Goal: Use online tool/utility

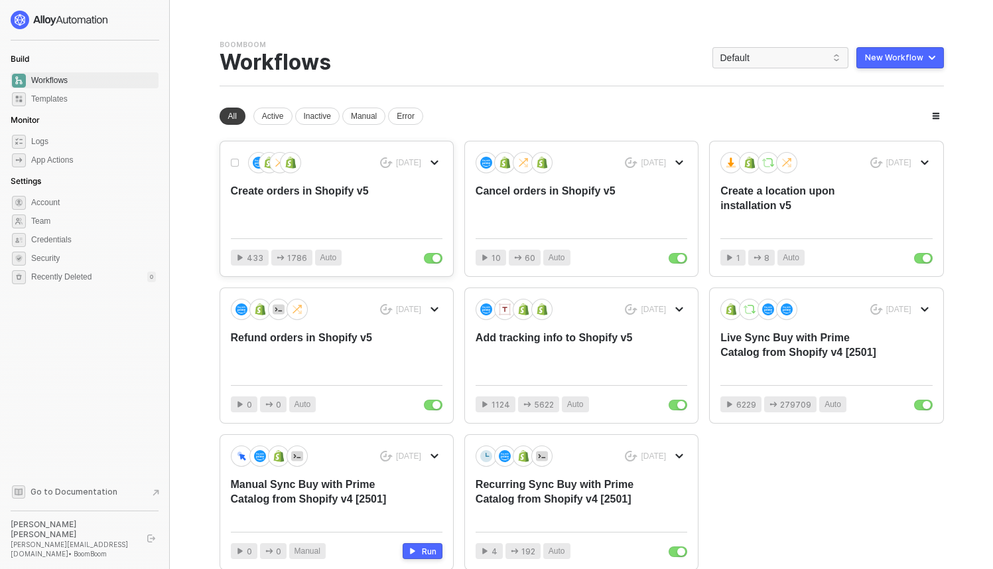
click at [386, 286] on div "[DATE] Create orders in Shopify v5 433 1786 Auto [DATE] Cancel orders in Shopif…" at bounding box center [582, 355] width 725 height 429
click at [374, 206] on div "Create orders in Shopify v5" at bounding box center [315, 206] width 169 height 44
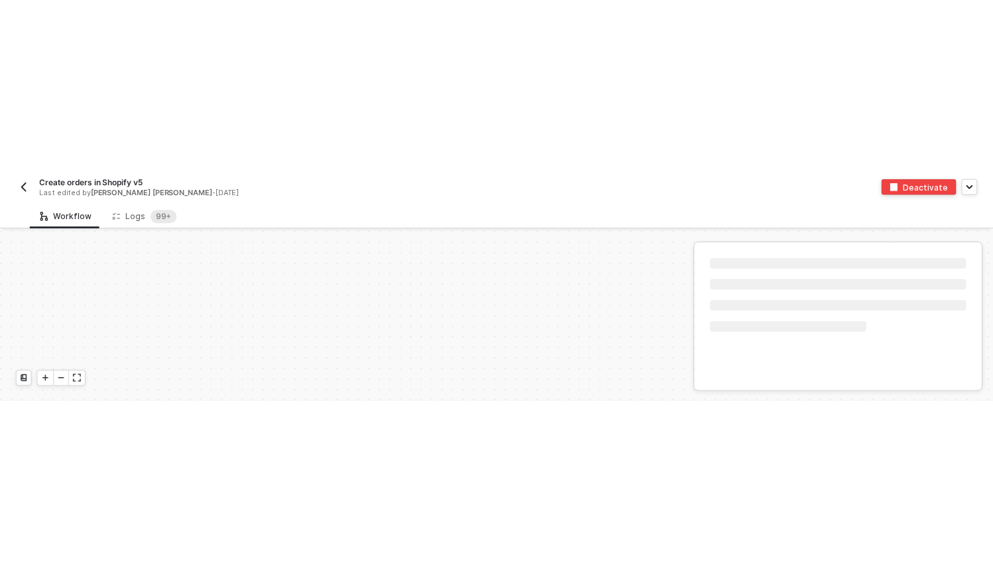
scroll to position [474, 0]
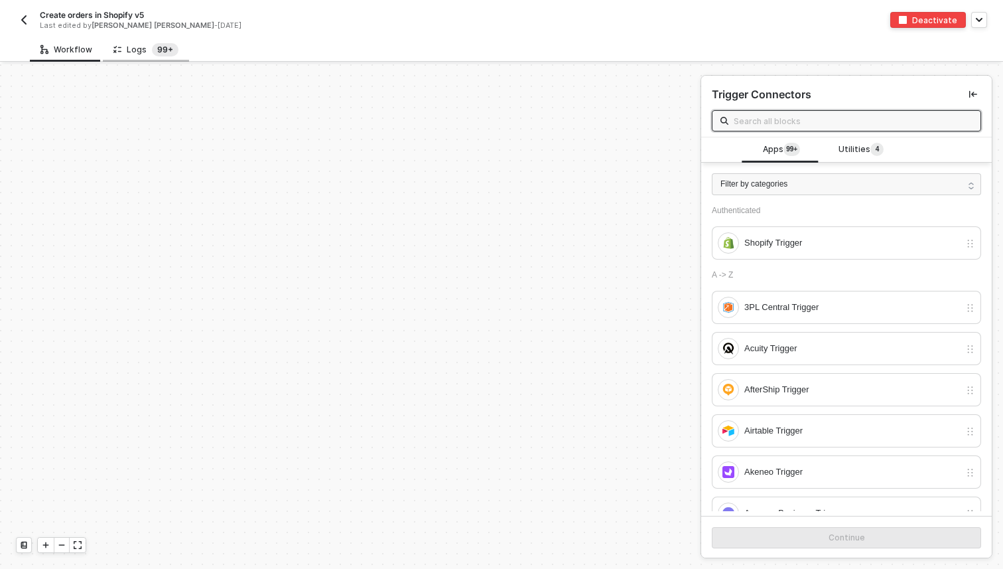
click at [157, 53] on sup "99+" at bounding box center [165, 49] width 27 height 13
